Goal: Task Accomplishment & Management: Manage account settings

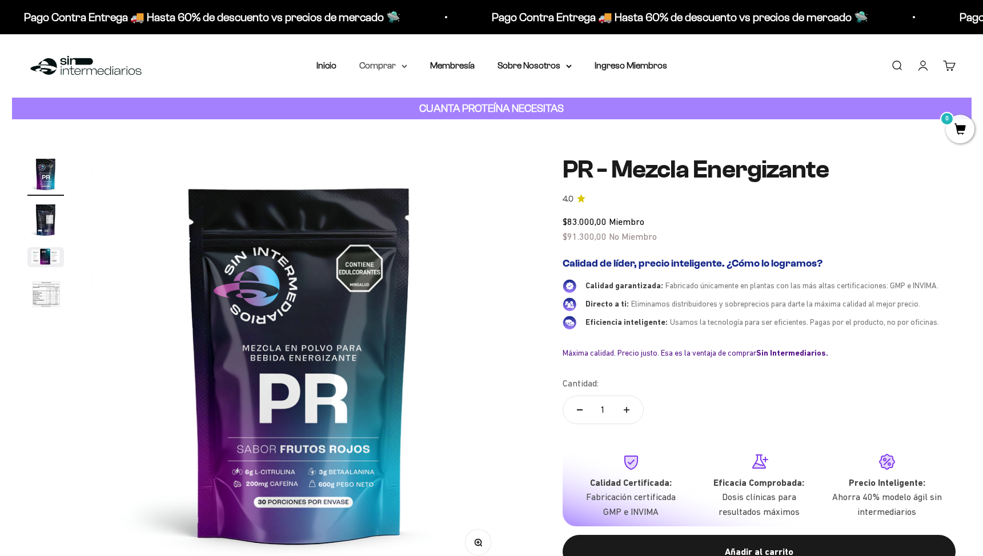
click at [397, 69] on summary "Comprar" at bounding box center [383, 65] width 48 height 15
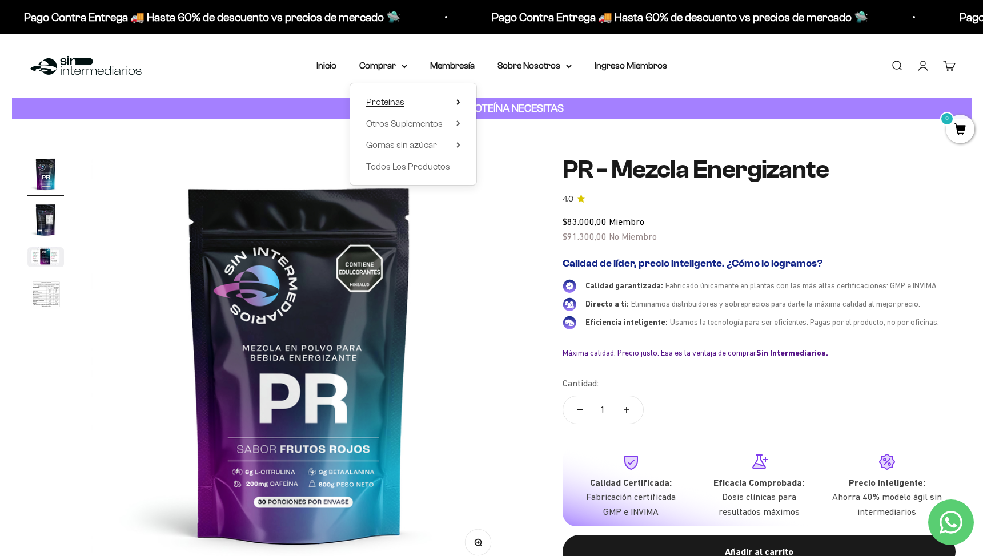
click at [402, 104] on span "Proteínas" at bounding box center [385, 102] width 38 height 10
click at [522, 107] on span "Ver Todos" at bounding box center [512, 102] width 40 height 15
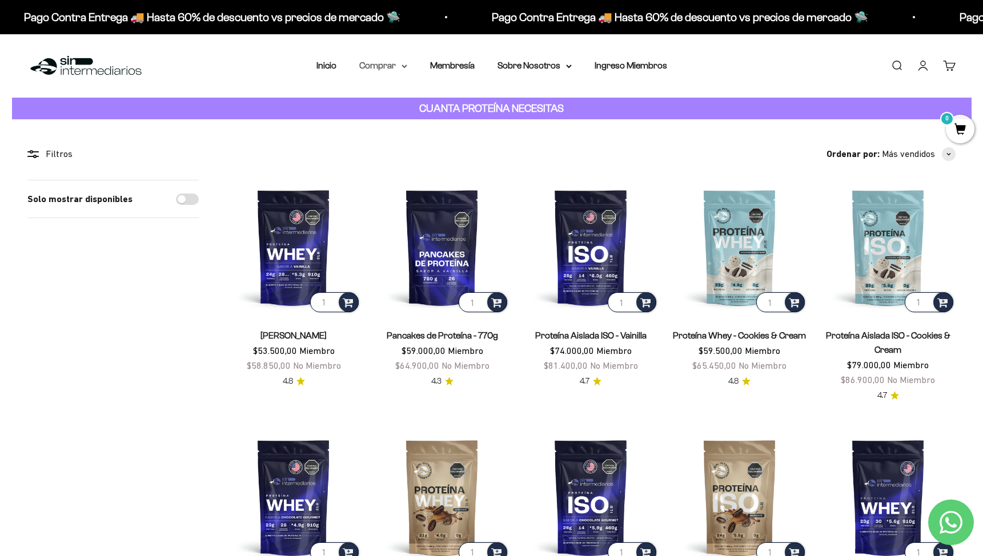
click at [366, 65] on summary "Comprar" at bounding box center [383, 65] width 48 height 15
click at [459, 103] on icon at bounding box center [458, 102] width 4 height 6
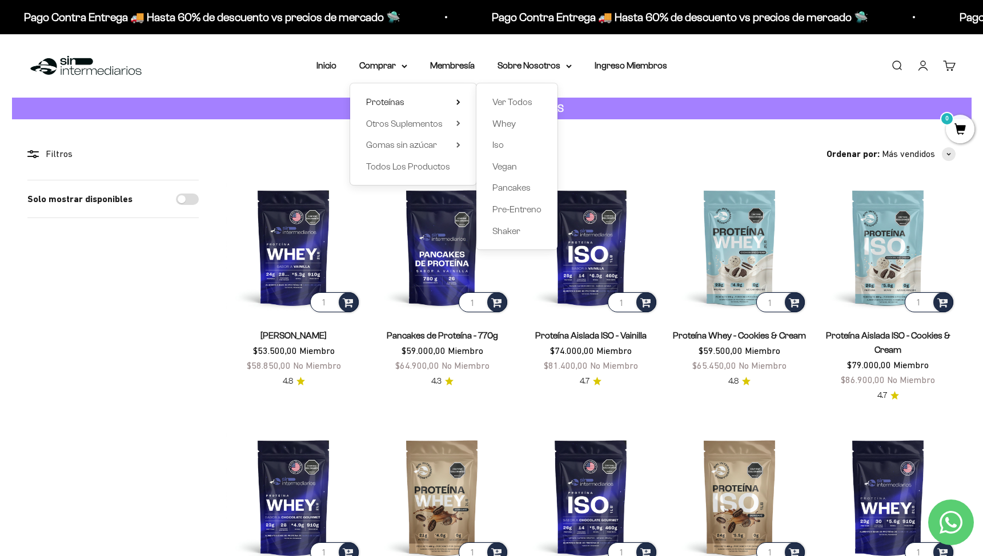
click at [730, 71] on div "Menú Buscar Inicio Comprar Proteínas Ver Todos Whey Iso Vegan Pancakes Pre-Entr…" at bounding box center [491, 65] width 983 height 63
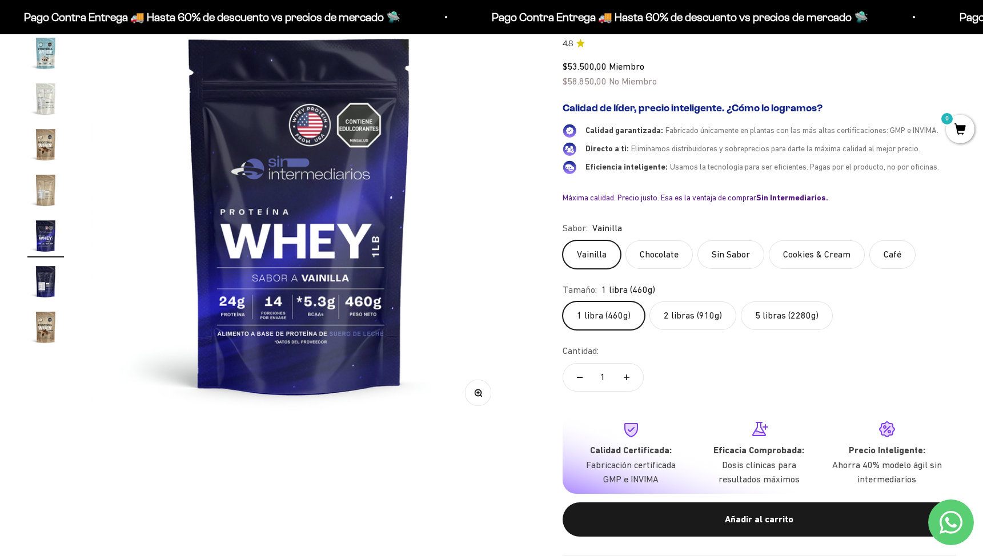
scroll to position [145, 0]
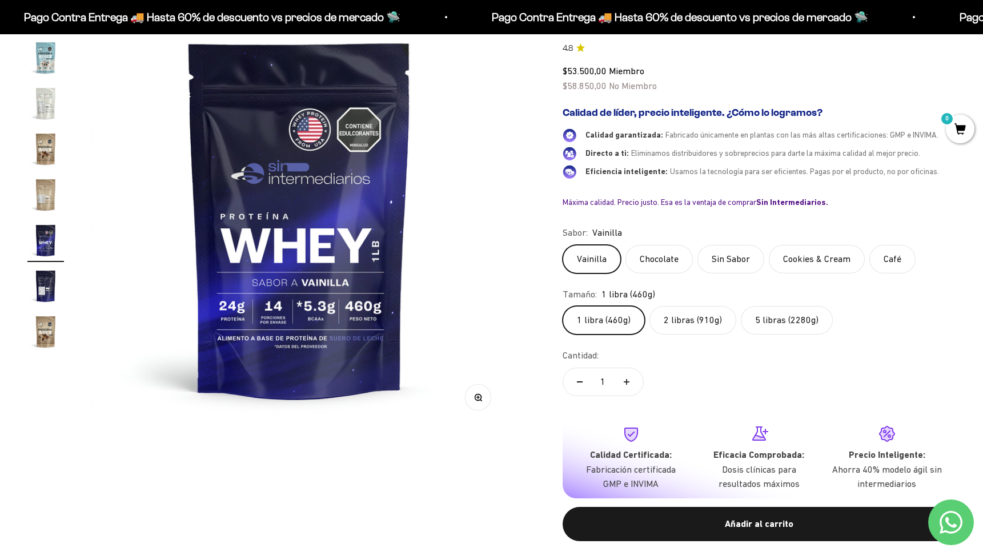
click at [783, 324] on label "5 libras (2280g)" at bounding box center [787, 320] width 92 height 29
click at [562, 306] on input "5 libras (2280g)" at bounding box center [562, 305] width 1 height 1
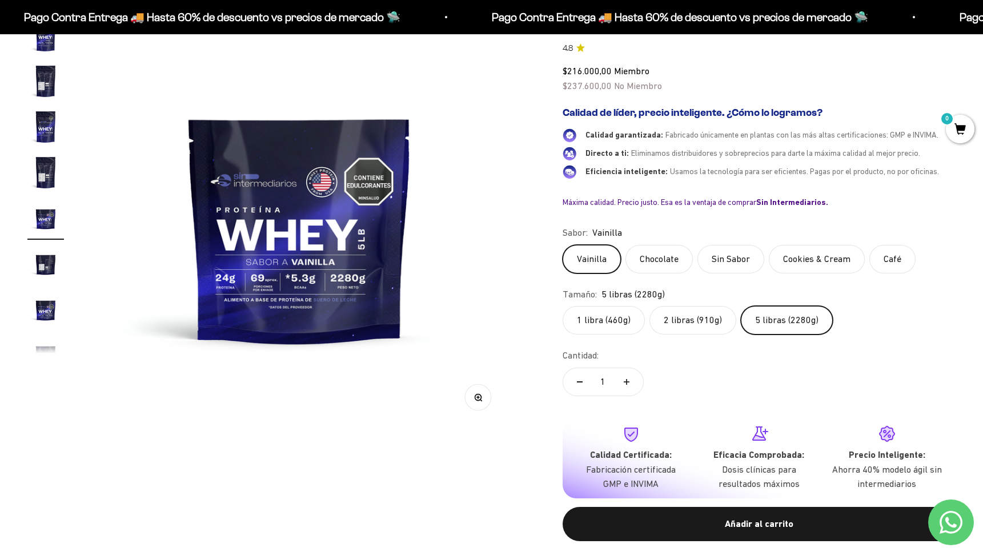
scroll to position [204, 0]
click at [684, 330] on label "2 libras (910g)" at bounding box center [692, 320] width 87 height 29
click at [562, 306] on input "2 libras (910g)" at bounding box center [562, 305] width 1 height 1
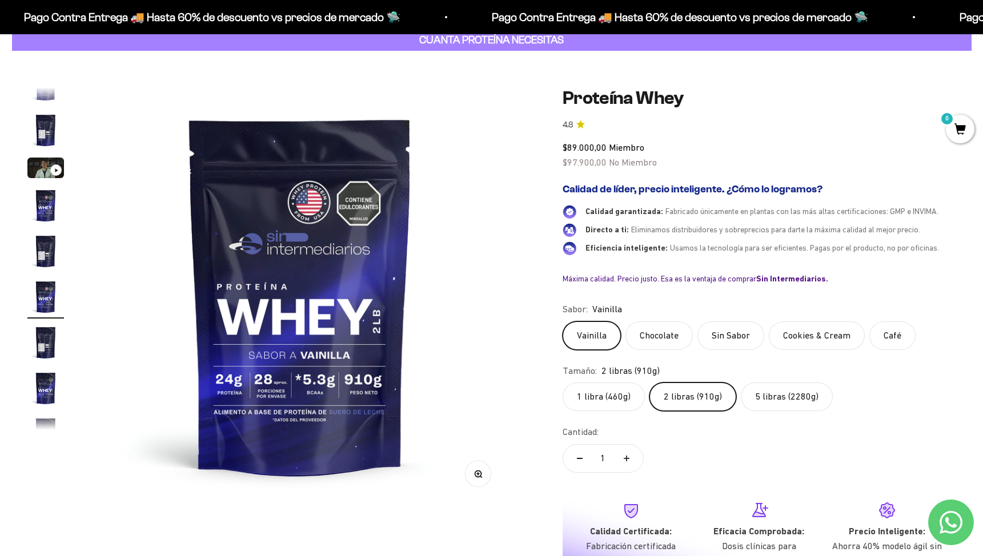
scroll to position [87, 0]
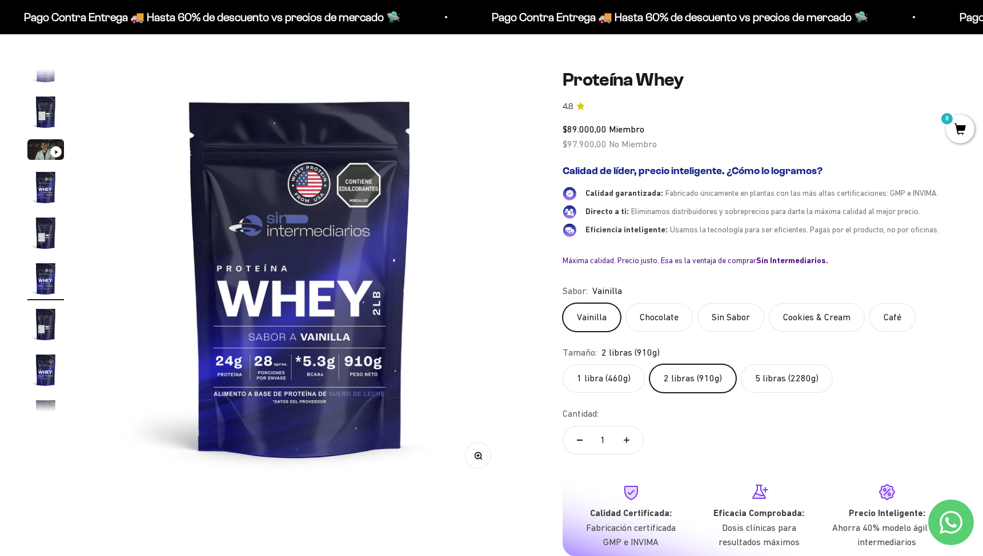
click at [785, 313] on label "Cookies & Cream" at bounding box center [817, 317] width 96 height 29
click at [562, 303] on input "Cookies & Cream" at bounding box center [562, 303] width 1 height 1
click at [679, 379] on label "2 libras (910g)" at bounding box center [692, 378] width 87 height 29
click at [562, 364] on input "2 libras (910g)" at bounding box center [562, 364] width 1 height 1
click at [675, 324] on label "Chocolate" at bounding box center [658, 317] width 67 height 29
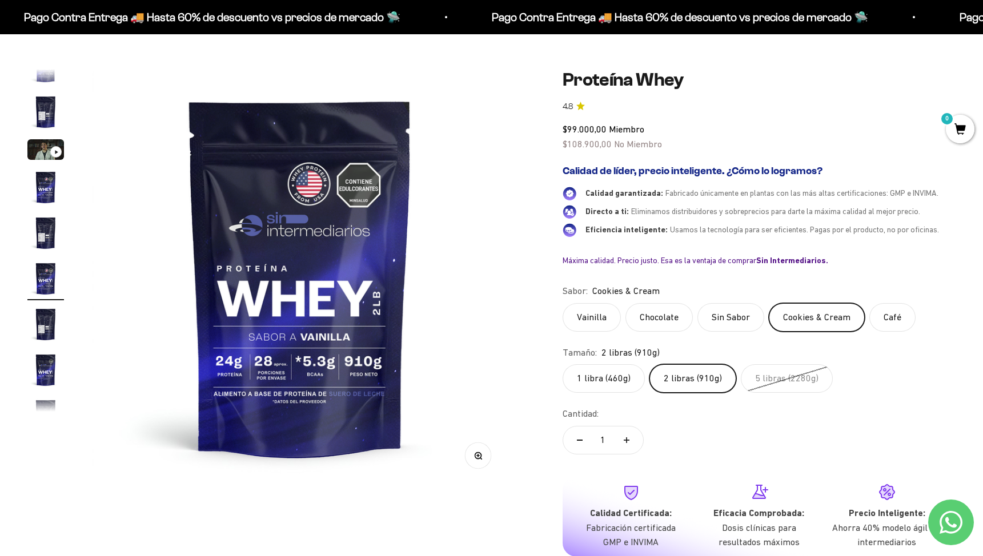
click at [562, 303] on input "Chocolate" at bounding box center [562, 303] width 1 height 1
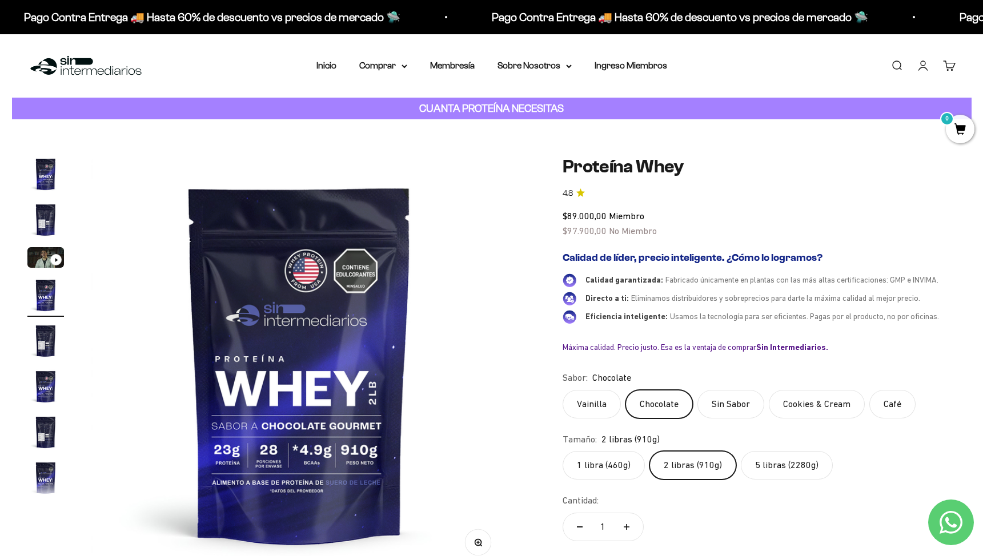
scroll to position [5, 0]
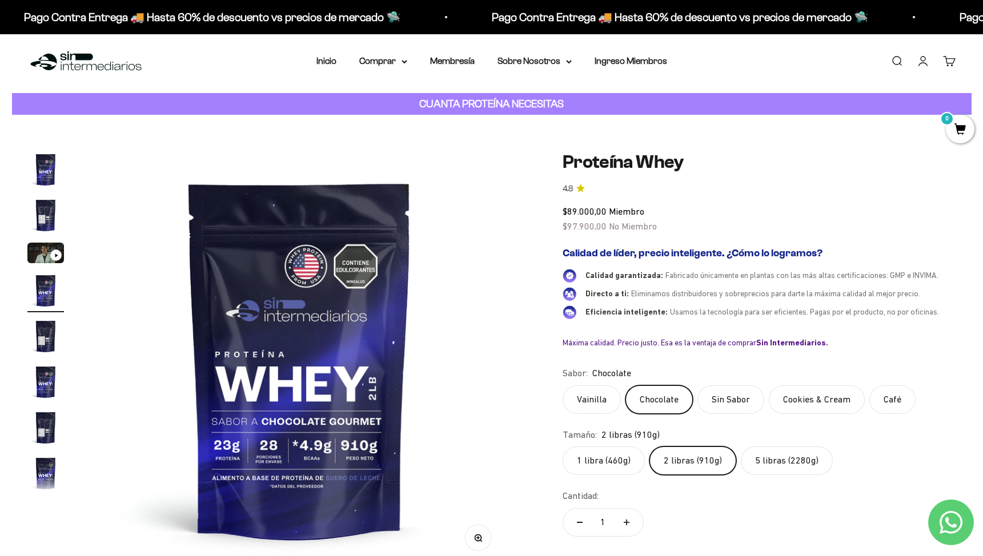
click at [918, 61] on link "Iniciar sesión" at bounding box center [922, 61] width 13 height 13
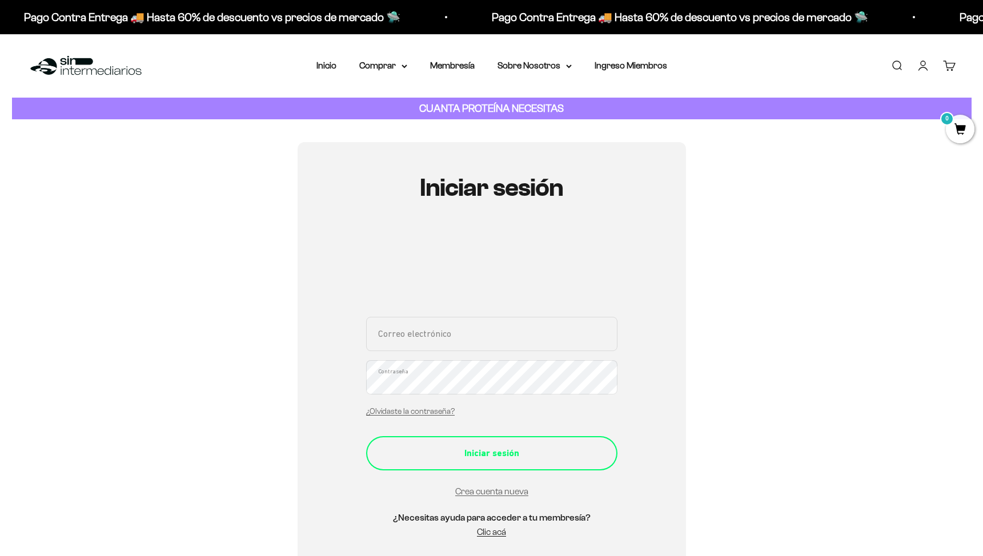
type input "tavohenao0130@gmail.com"
click at [505, 474] on form "tavohenao0130@gmail.com Correo electrónico Contraseña ¿Olvidaste la contraseña?…" at bounding box center [491, 408] width 251 height 182
click at [537, 446] on div "Iniciar sesión" at bounding box center [492, 453] width 206 height 15
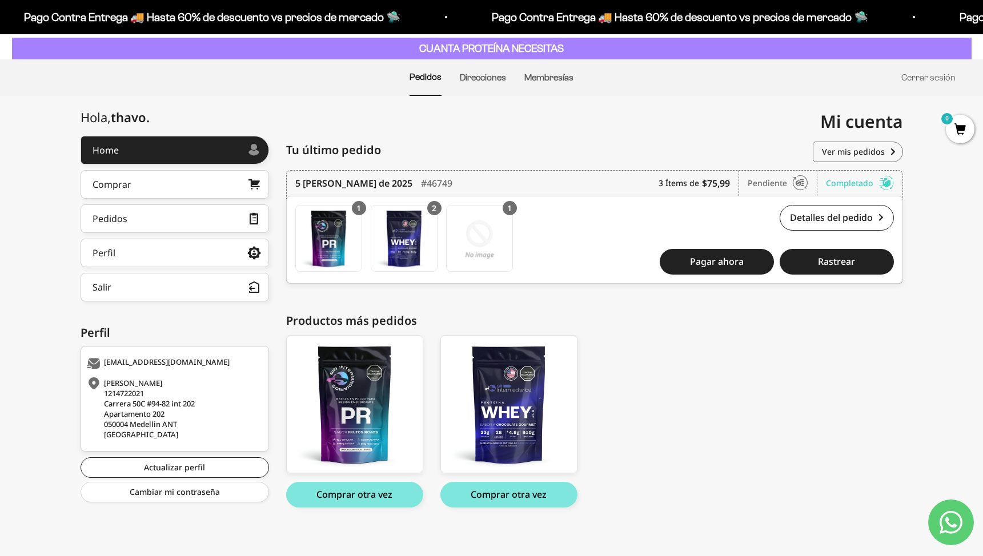
scroll to position [66, 0]
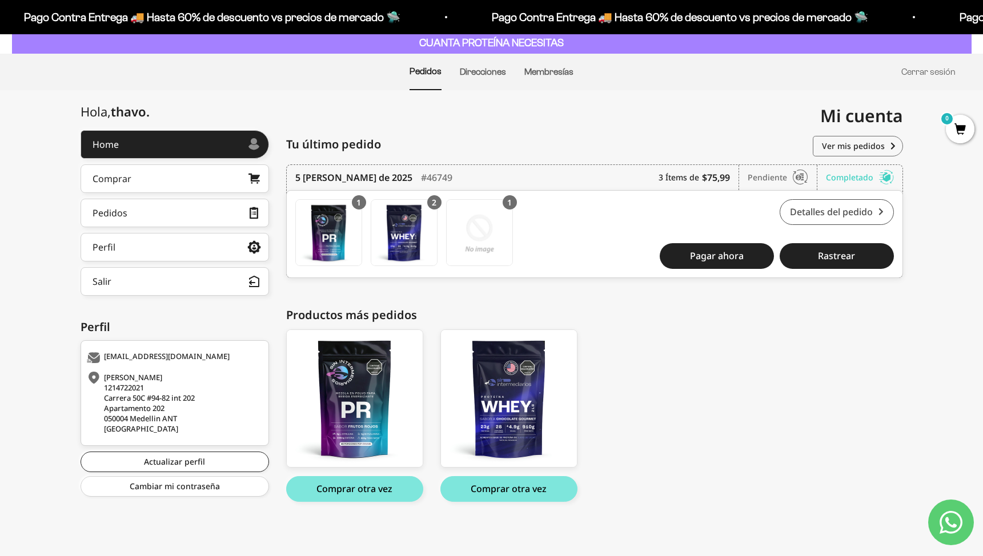
click at [822, 217] on link "Detalles del pedido" at bounding box center [836, 212] width 114 height 26
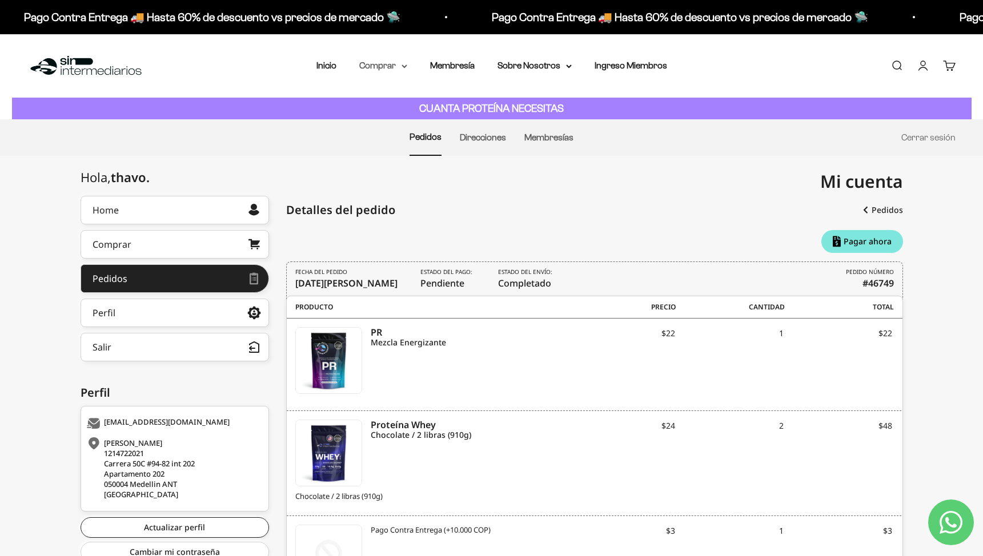
click at [386, 64] on summary "Comprar" at bounding box center [383, 65] width 48 height 15
click at [417, 106] on summary "Proteínas" at bounding box center [413, 102] width 94 height 15
